Goal: Check status: Check status

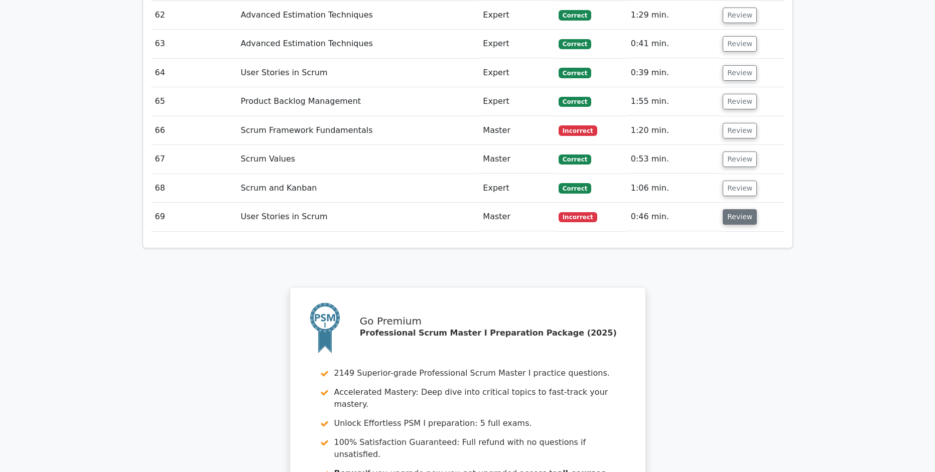
click at [742, 209] on button "Review" at bounding box center [740, 217] width 34 height 16
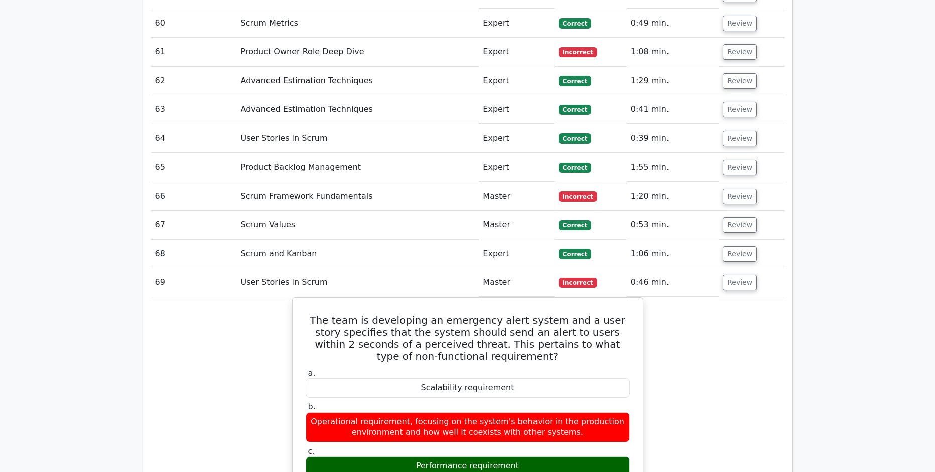
scroll to position [2944, 0]
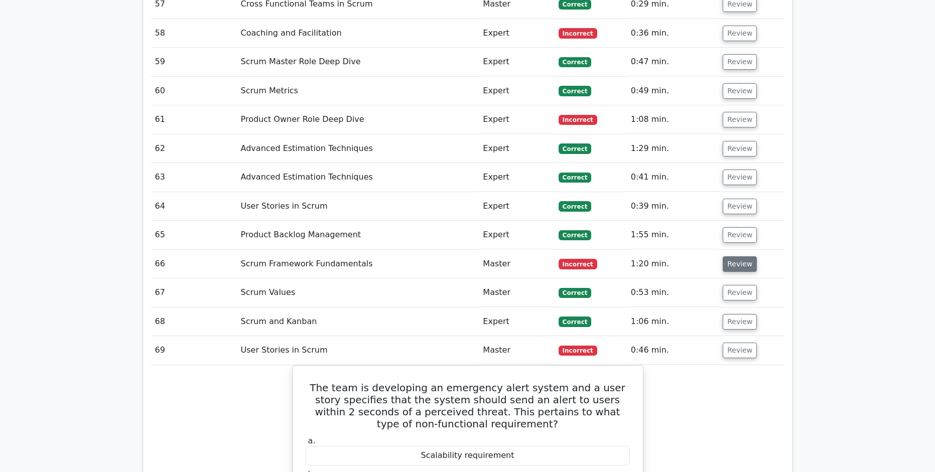
click at [740, 256] on button "Review" at bounding box center [740, 264] width 34 height 16
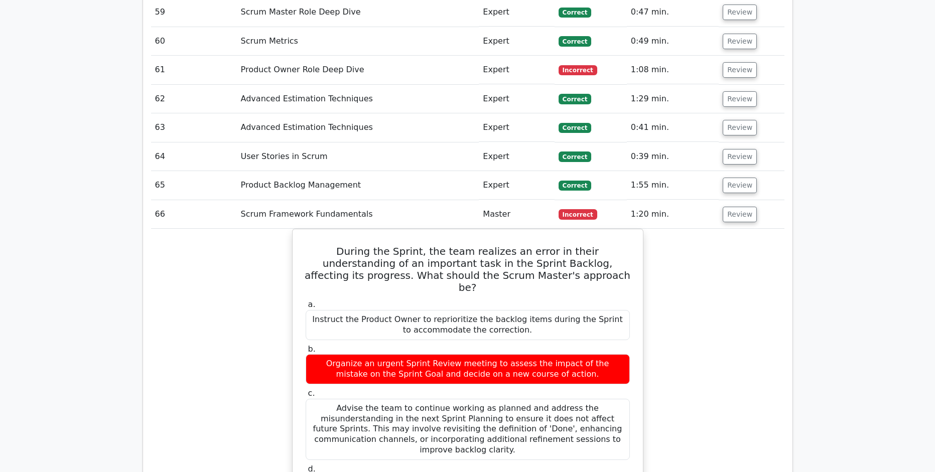
scroll to position [3077, 0]
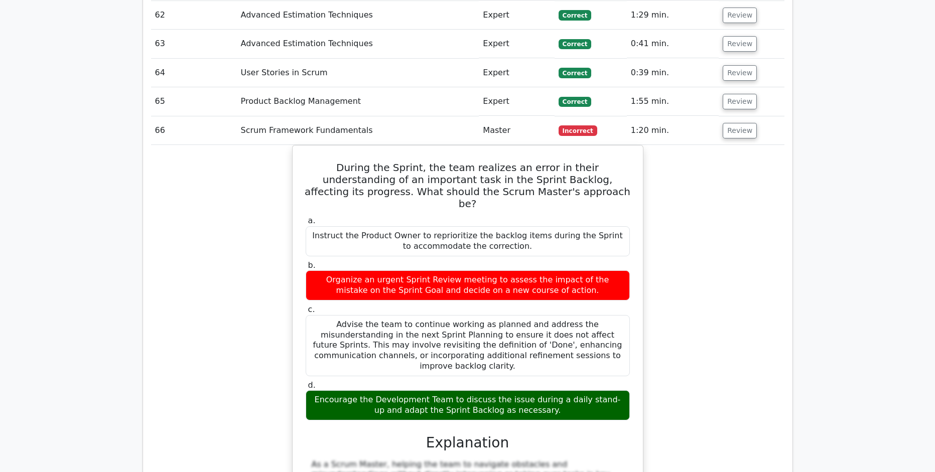
click at [751, 225] on div "During the Sprint, the team realizes an error in their understanding of an impo…" at bounding box center [467, 391] width 633 height 493
click at [758, 285] on div "During the Sprint, the team realizes an error in their understanding of an impo…" at bounding box center [467, 391] width 633 height 493
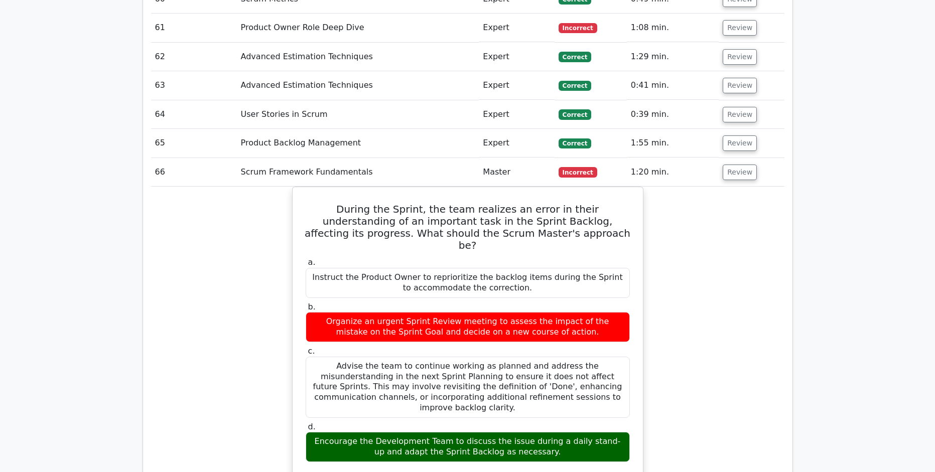
scroll to position [2993, 0]
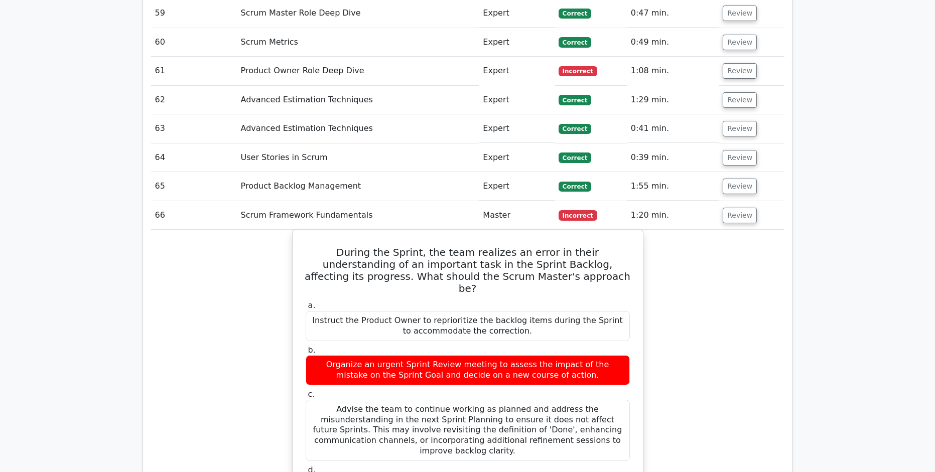
drag, startPoint x: 746, startPoint y: 319, endPoint x: 749, endPoint y: 281, distance: 37.8
drag, startPoint x: 749, startPoint y: 281, endPoint x: 749, endPoint y: 275, distance: 6.0
click at [749, 280] on div "During the Sprint, the team realizes an error in their understanding of an impo…" at bounding box center [467, 476] width 633 height 493
click at [743, 208] on button "Review" at bounding box center [740, 216] width 34 height 16
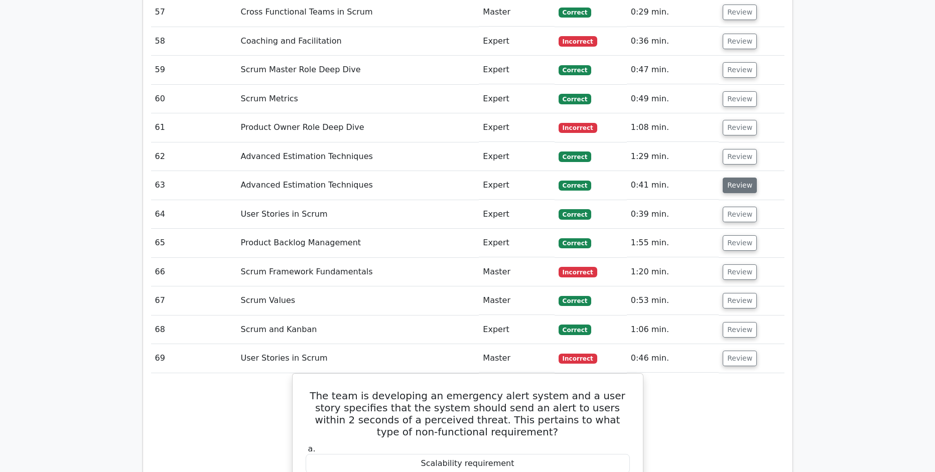
scroll to position [2859, 0]
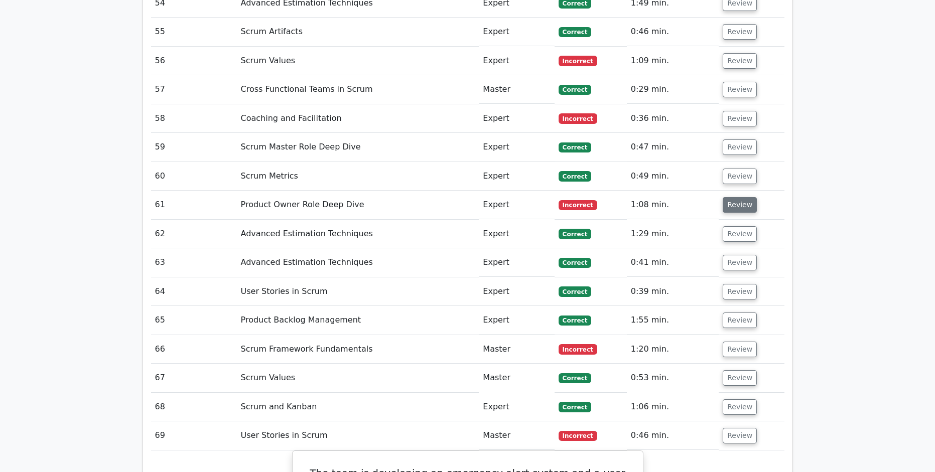
click at [737, 197] on button "Review" at bounding box center [740, 205] width 34 height 16
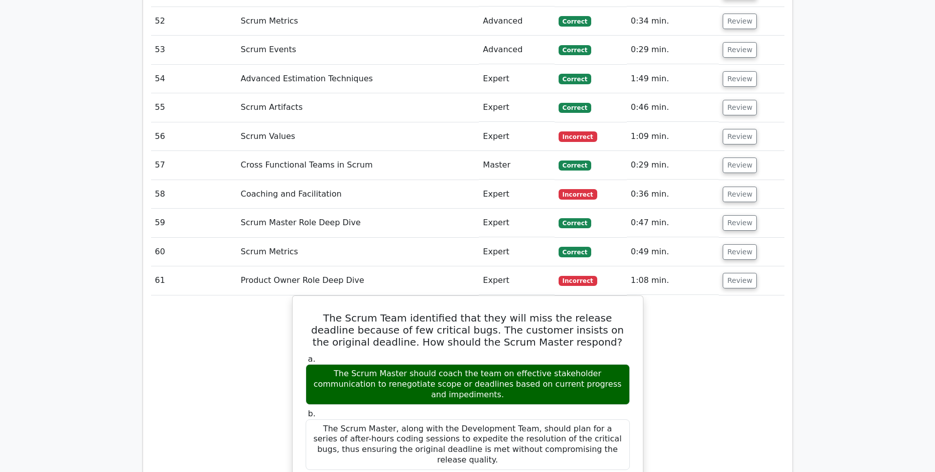
scroll to position [2782, 0]
click at [735, 273] on button "Review" at bounding box center [740, 281] width 34 height 16
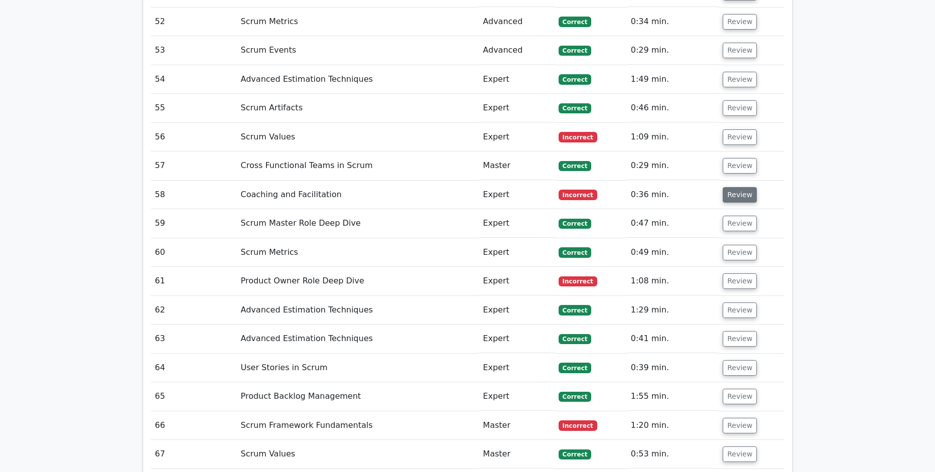
click at [736, 187] on button "Review" at bounding box center [740, 195] width 34 height 16
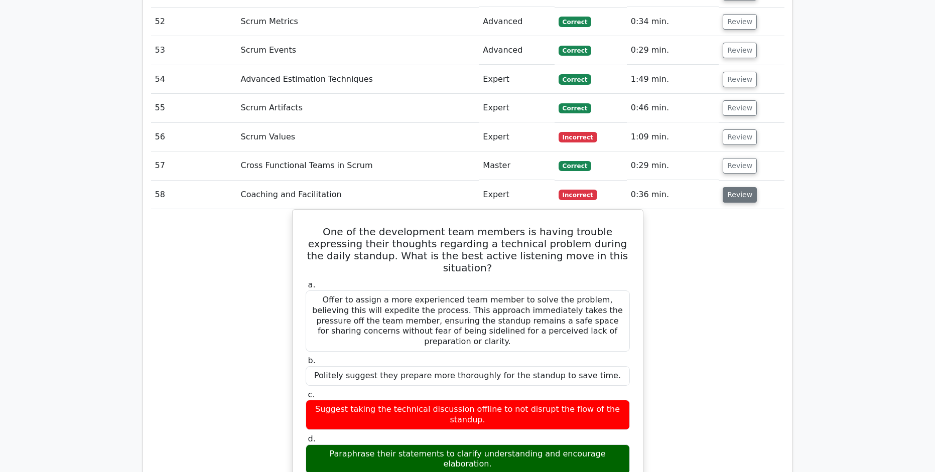
click at [740, 187] on button "Review" at bounding box center [740, 195] width 34 height 16
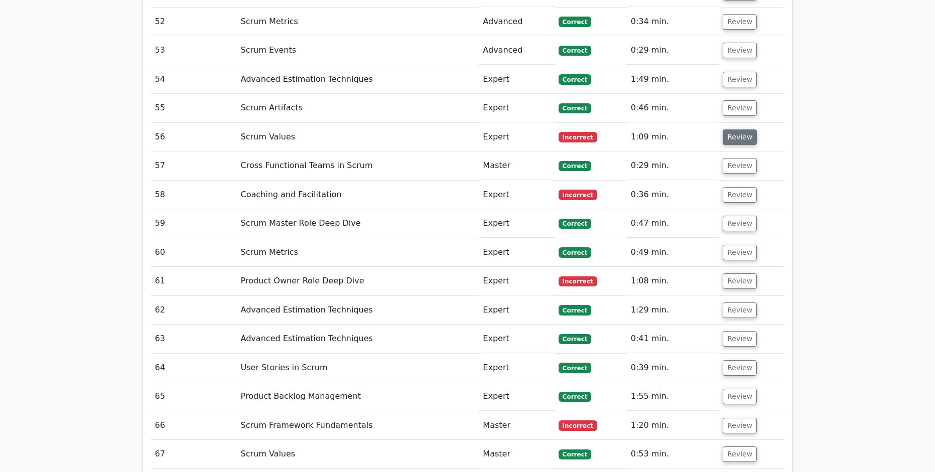
click at [735, 129] on button "Review" at bounding box center [740, 137] width 34 height 16
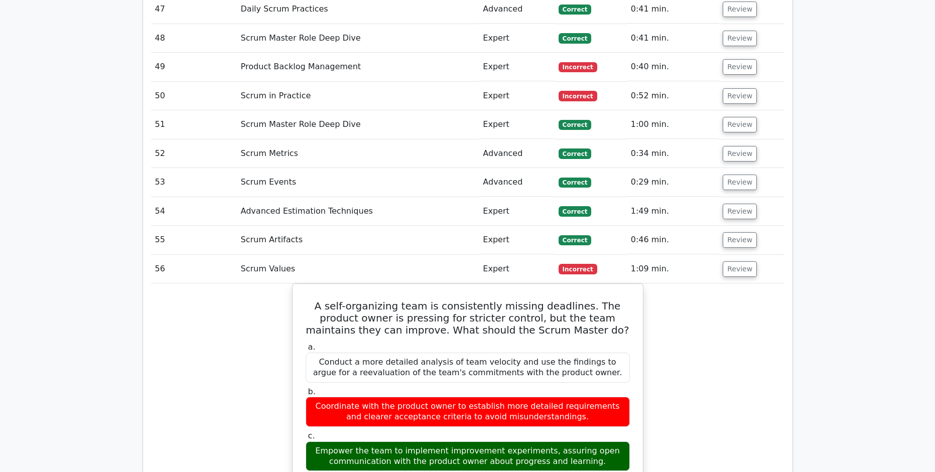
scroll to position [2648, 0]
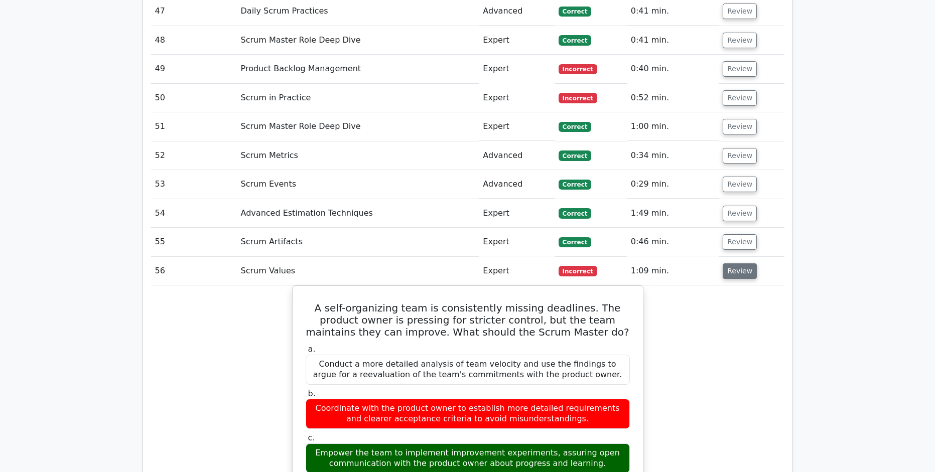
click at [729, 263] on button "Review" at bounding box center [740, 271] width 34 height 16
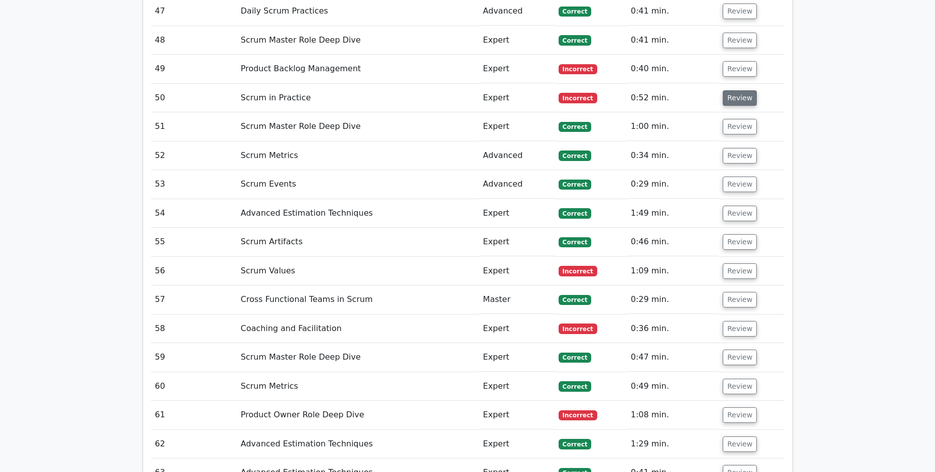
click at [734, 90] on button "Review" at bounding box center [740, 98] width 34 height 16
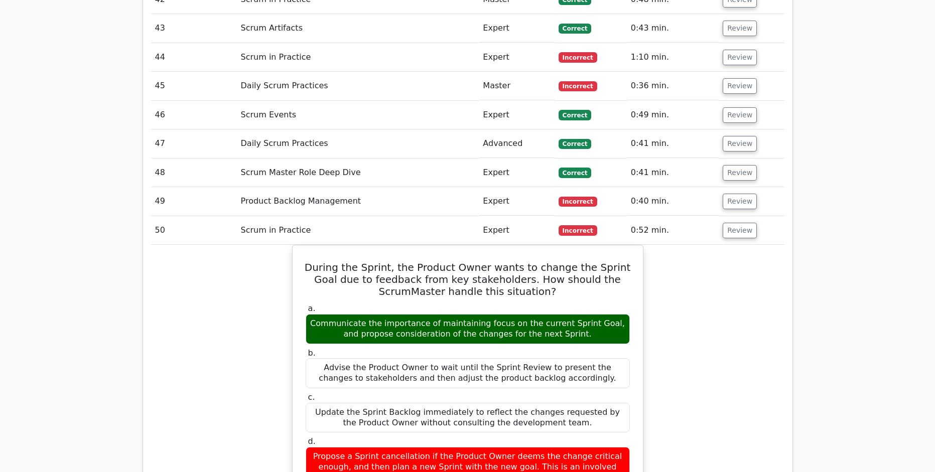
scroll to position [2514, 0]
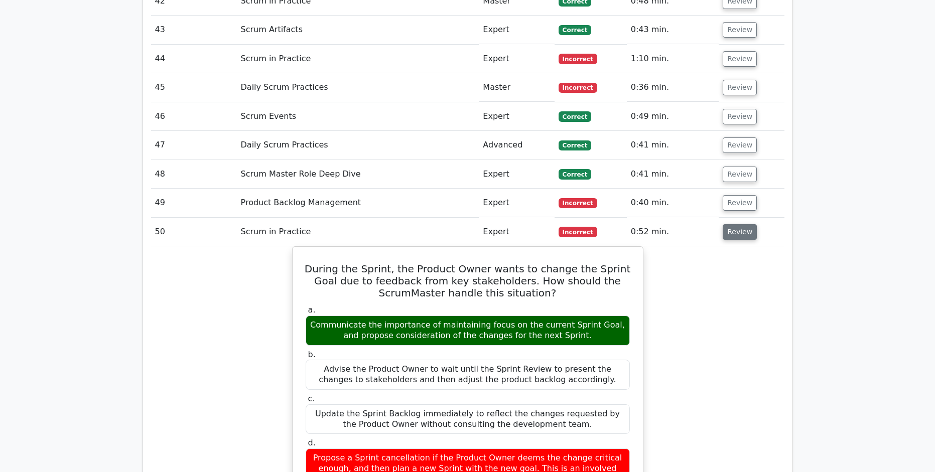
click at [741, 224] on button "Review" at bounding box center [740, 232] width 34 height 16
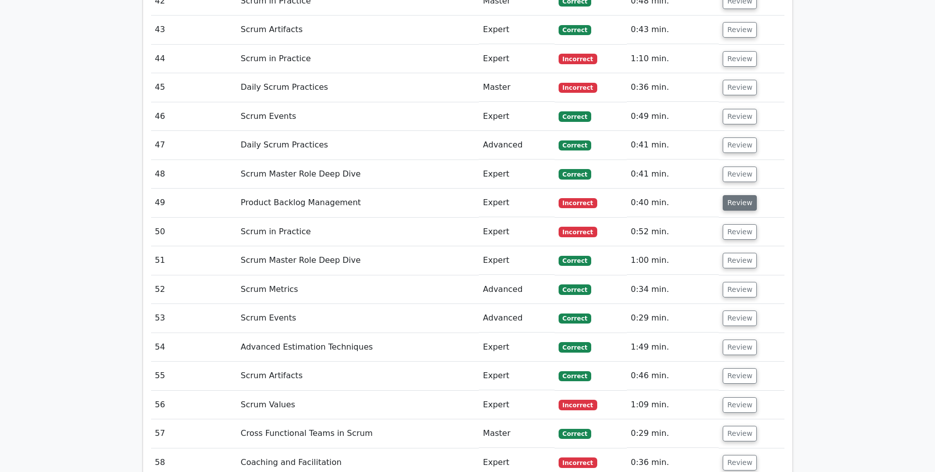
click at [734, 195] on button "Review" at bounding box center [740, 203] width 34 height 16
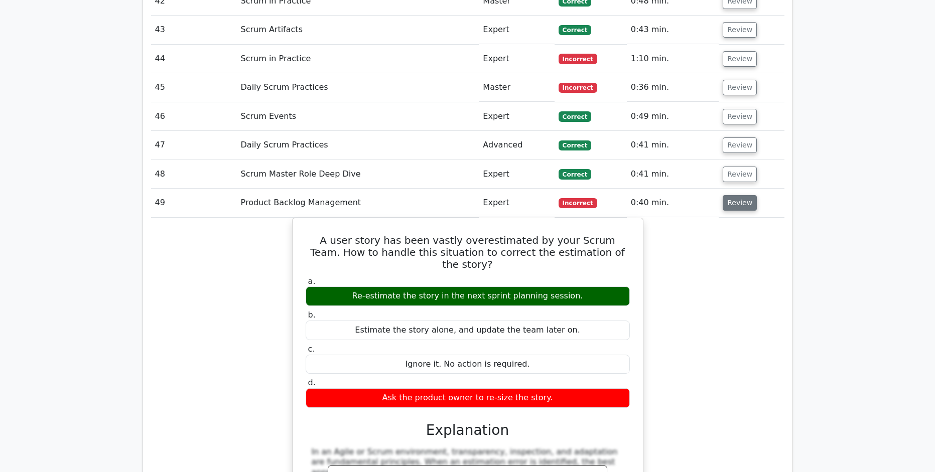
click at [734, 195] on button "Review" at bounding box center [740, 203] width 34 height 16
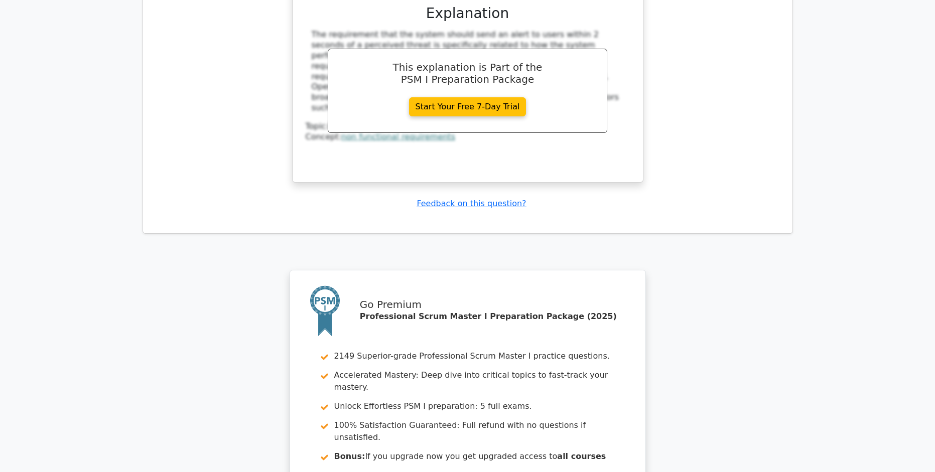
scroll to position [3747, 0]
